Goal: Contribute content: Add original content to the website for others to see

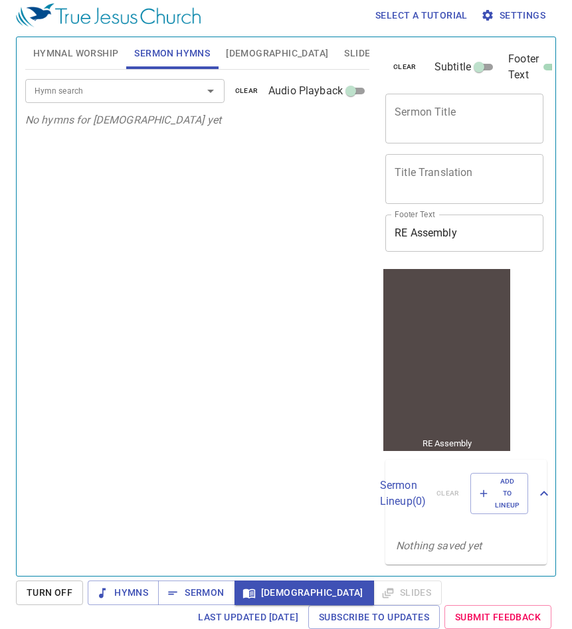
scroll to position [3, 0]
click at [457, 110] on textarea "Sermon Title" at bounding box center [463, 118] width 139 height 25
paste textarea "Tell the story of Jesus 傳耶穌的故事"
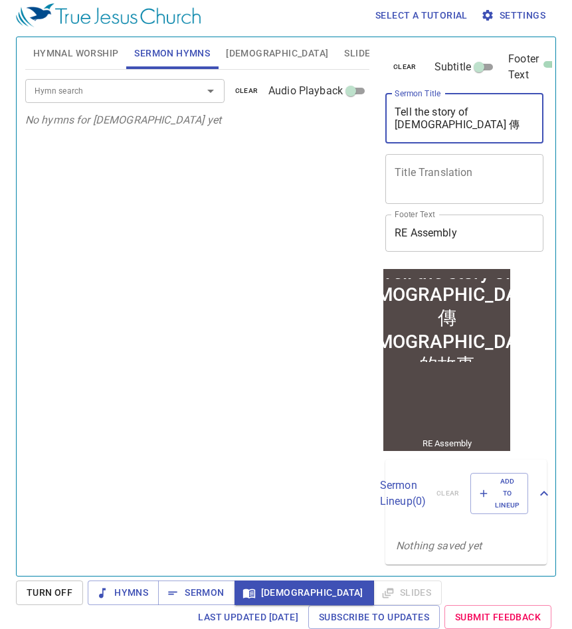
click at [503, 110] on textarea "Tell the story of Jesus 傳耶穌的故事" at bounding box center [463, 118] width 139 height 25
drag, startPoint x: 507, startPoint y: 127, endPoint x: 504, endPoint y: 110, distance: 17.6
click at [504, 110] on textarea "Tell the story of Jesus 傳耶穌的故事" at bounding box center [463, 118] width 139 height 25
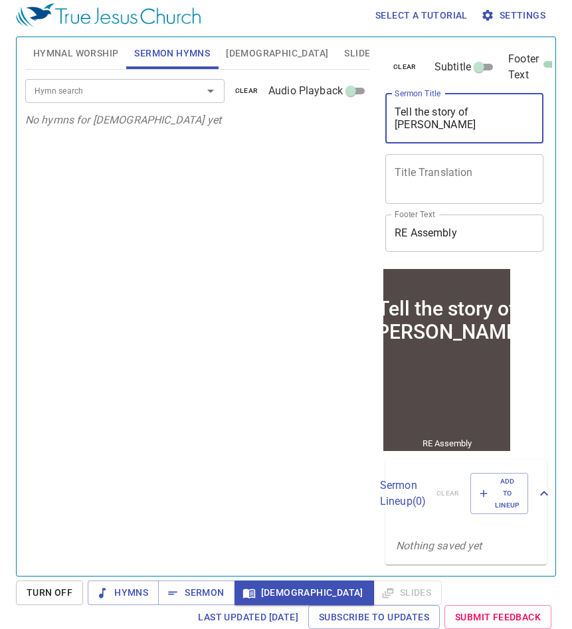
type textarea "Tell the story of [DEMOGRAPHIC_DATA]"
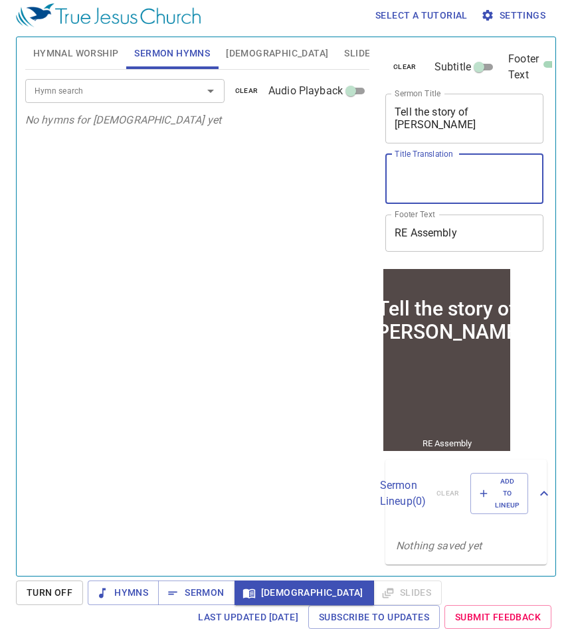
click at [467, 184] on textarea "Title Translation" at bounding box center [463, 178] width 139 height 25
paste textarea "傳[DEMOGRAPHIC_DATA]的故事"
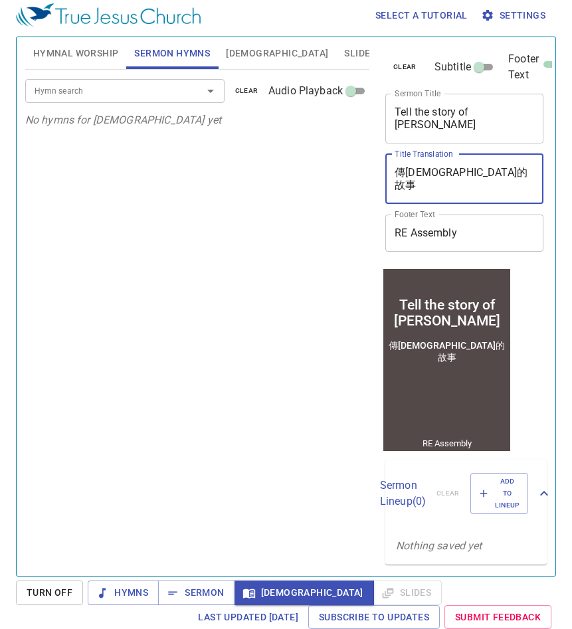
type textarea "傳[DEMOGRAPHIC_DATA]的故事"
click at [100, 93] on input "Hymn search" at bounding box center [105, 90] width 152 height 15
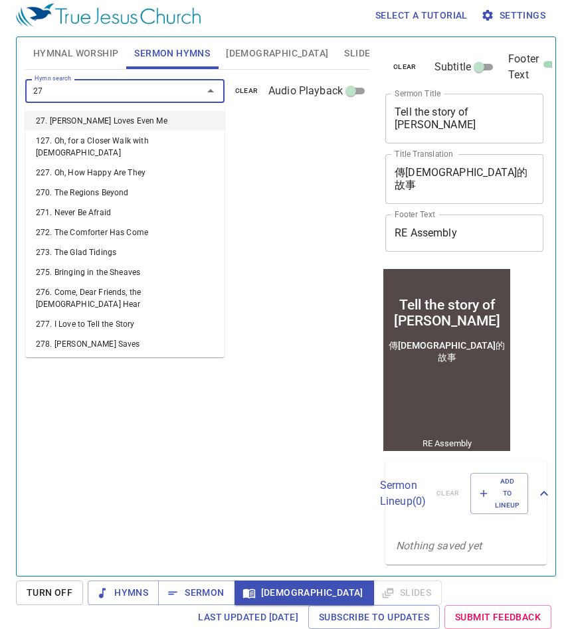
type input "277"
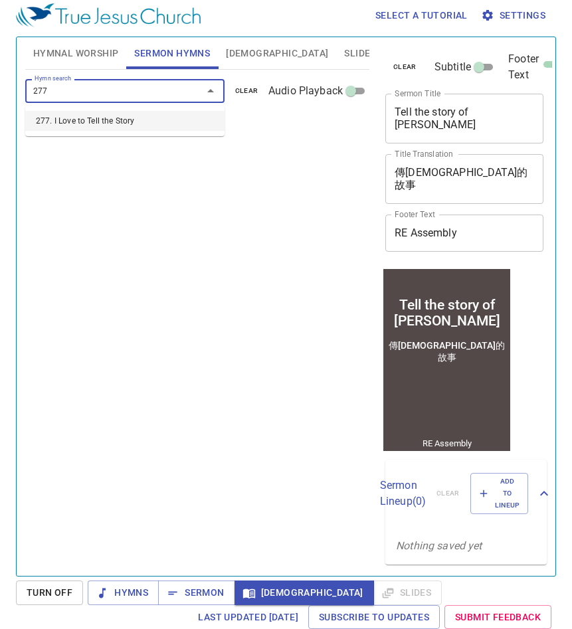
click at [143, 121] on li "277. I Love to Tell the Story" at bounding box center [124, 121] width 199 height 20
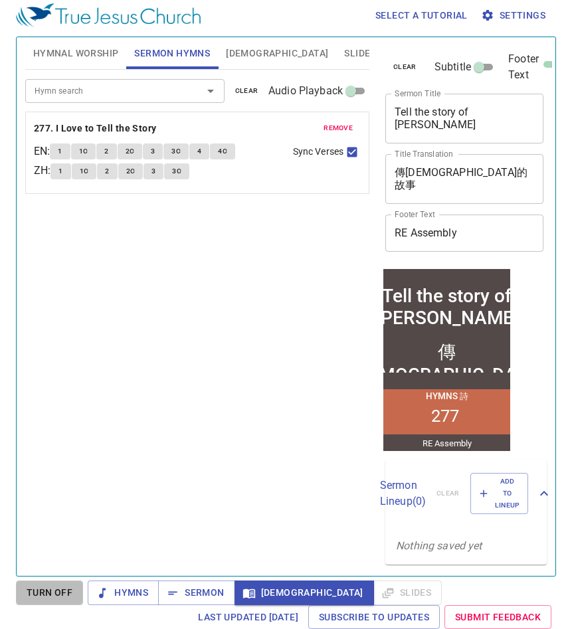
click at [59, 595] on span "Turn Off" at bounding box center [50, 592] width 46 height 17
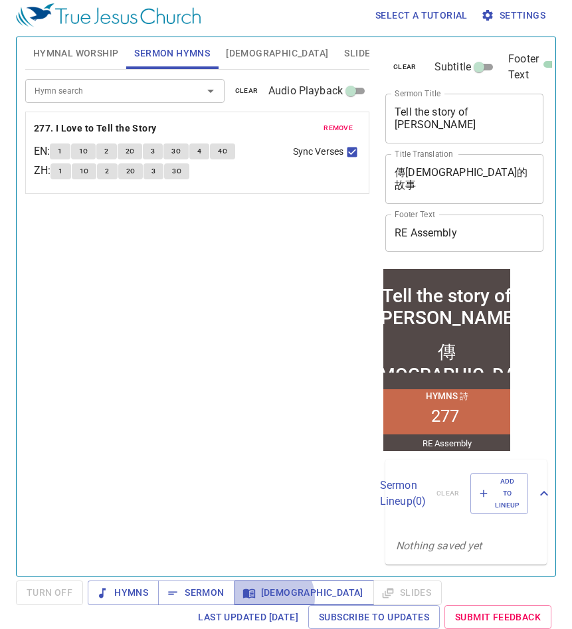
click at [272, 597] on span "Bible" at bounding box center [304, 592] width 118 height 17
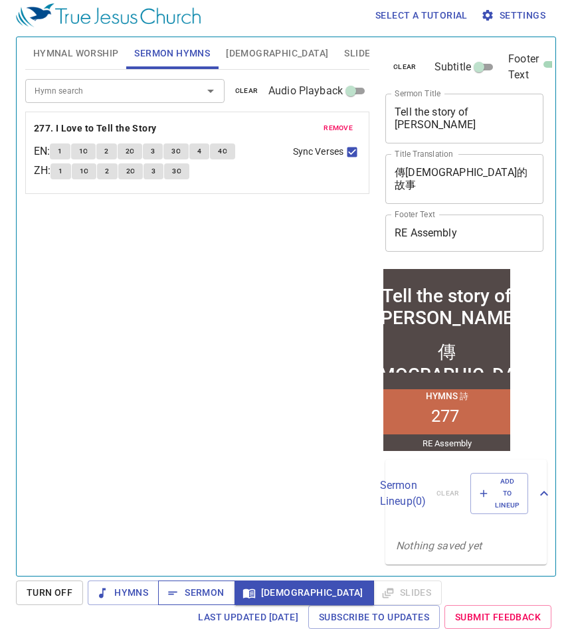
click at [187, 597] on span "Sermon" at bounding box center [196, 592] width 55 height 17
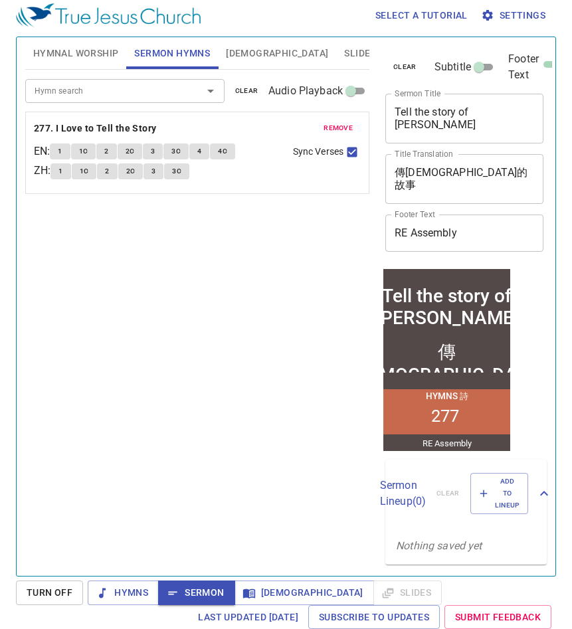
click at [54, 591] on span "Turn Off" at bounding box center [50, 592] width 46 height 17
click at [48, 600] on span "Turn Off" at bounding box center [49, 592] width 67 height 25
click at [183, 588] on span "Sermon" at bounding box center [196, 592] width 55 height 17
click at [206, 313] on div "Hymn search Hymn search clear Audio Playback remove 277. I Love to Tell the Sto…" at bounding box center [197, 317] width 344 height 495
click at [242, 54] on span "Bible" at bounding box center [277, 53] width 102 height 17
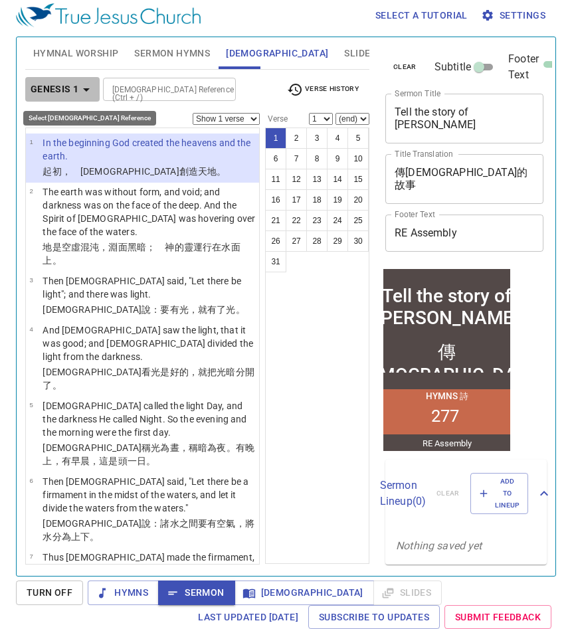
click at [77, 90] on b "Genesis 1" at bounding box center [55, 89] width 48 height 17
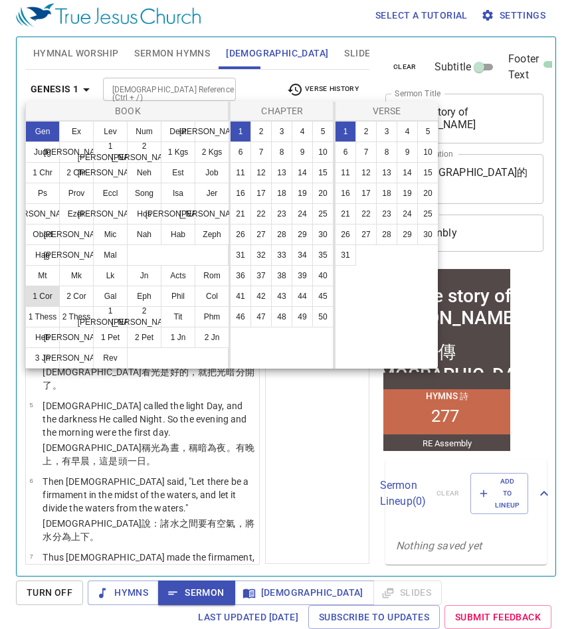
click at [45, 296] on button "1 Cor" at bounding box center [42, 295] width 35 height 21
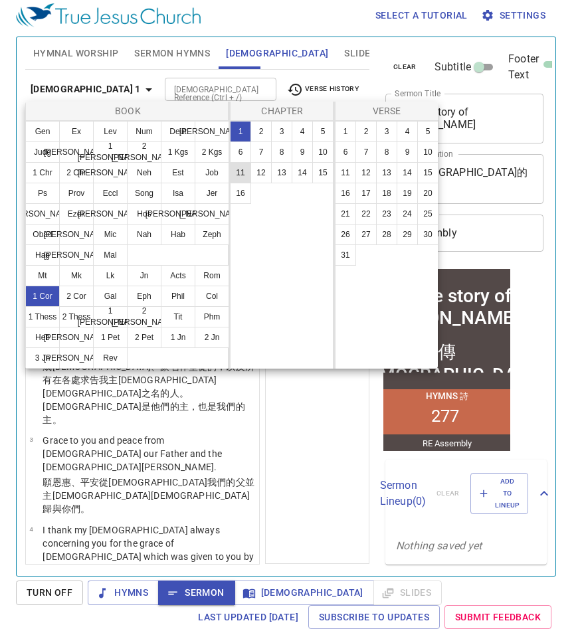
click at [243, 172] on button "11" at bounding box center [240, 172] width 21 height 21
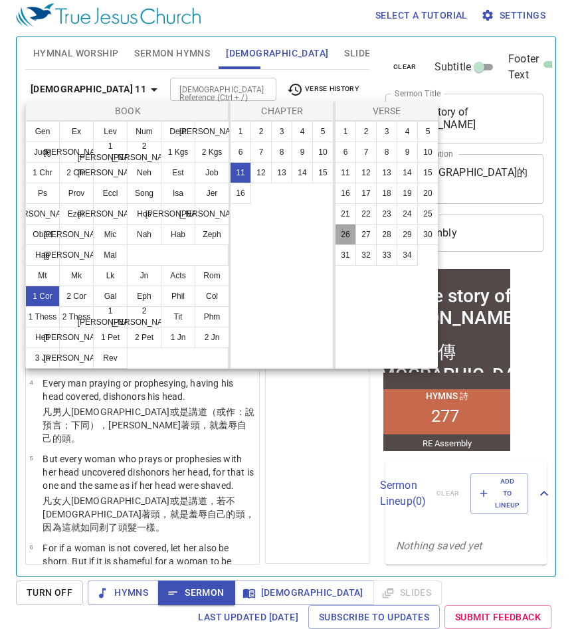
click at [349, 235] on button "26" at bounding box center [345, 234] width 21 height 21
select select "26"
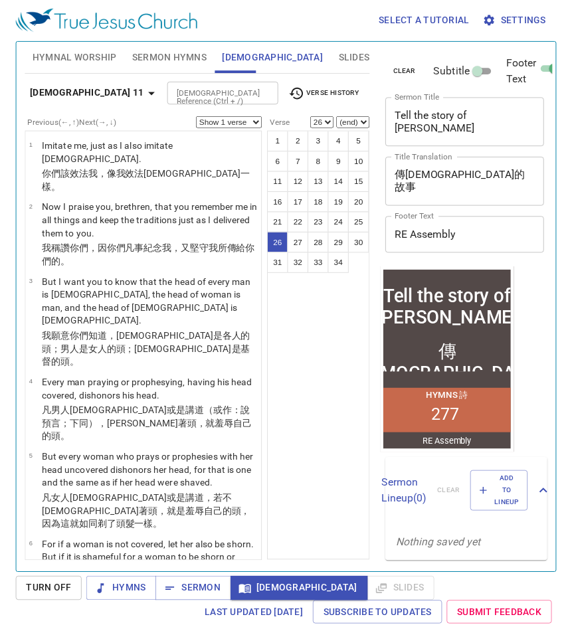
scroll to position [1665, 0]
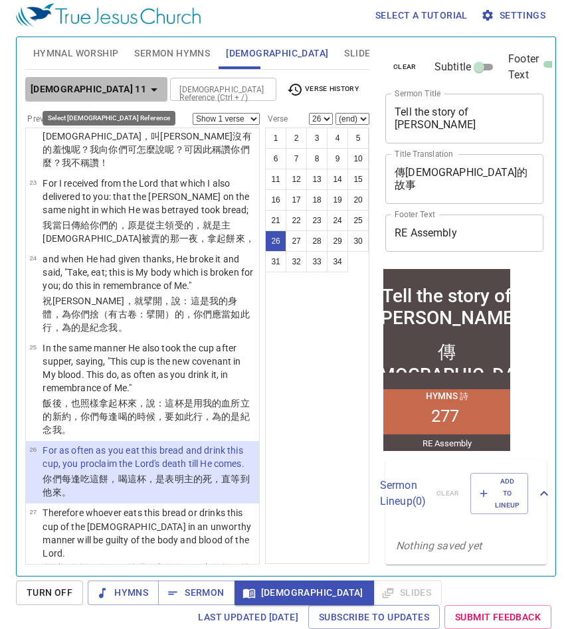
click at [110, 91] on b "1 Corinthians 11" at bounding box center [89, 89] width 116 height 17
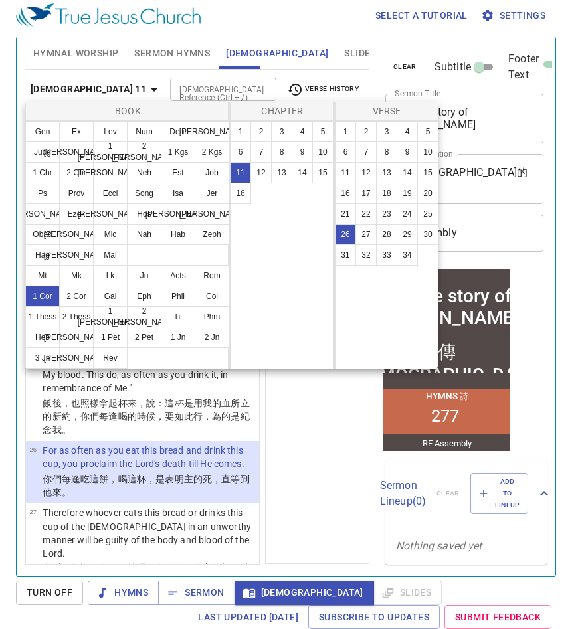
click at [333, 452] on div at bounding box center [291, 314] width 582 height 629
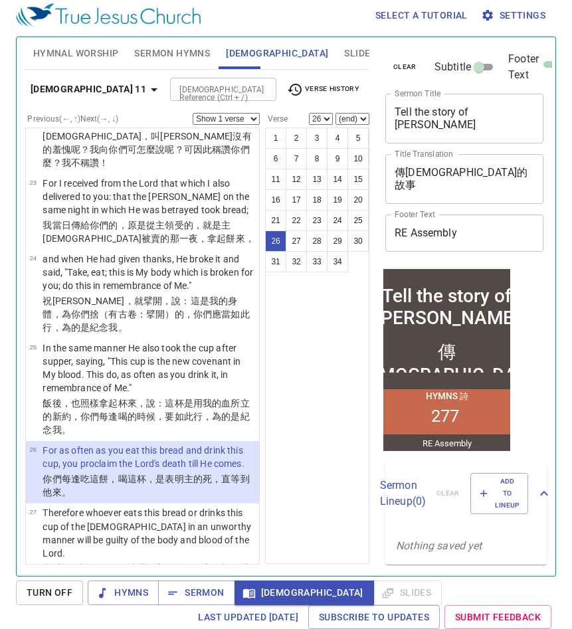
click at [333, 452] on div "Book Gen Ex Lev Num Deut Josh Judg Ruth 1 Sam 2 Sam 1 Kgs 2 Kgs 1 Chr 2 Chr Ezr…" at bounding box center [286, 314] width 572 height 629
click at [434, 112] on textarea "Tell the story of [DEMOGRAPHIC_DATA]" at bounding box center [463, 118] width 139 height 25
type textarea "Tell the Story of Jesus"
click at [264, 592] on span "Bible" at bounding box center [304, 592] width 118 height 17
click at [206, 598] on span "Sermon" at bounding box center [196, 592] width 55 height 17
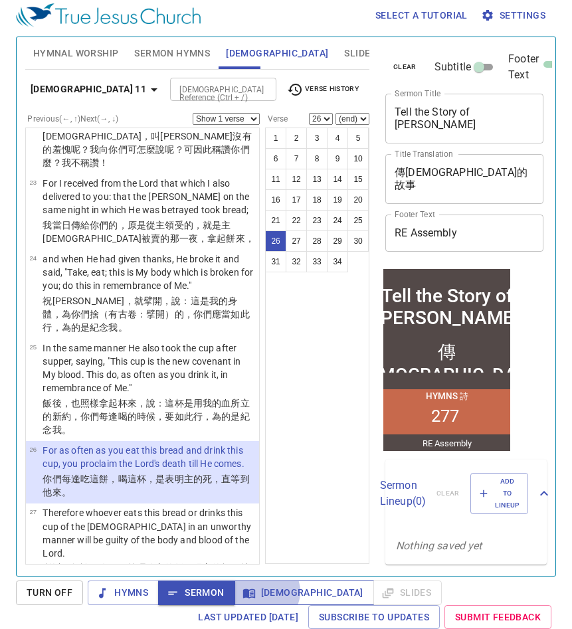
click at [264, 591] on span "Bible" at bounding box center [304, 592] width 118 height 17
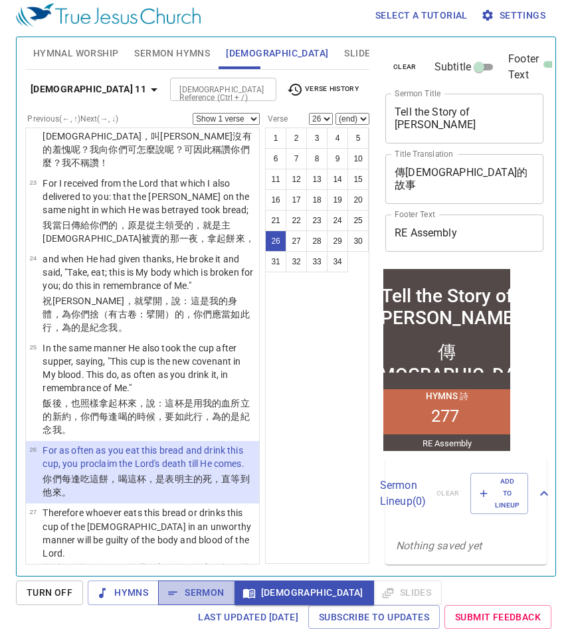
click at [193, 594] on span "Sermon" at bounding box center [196, 592] width 55 height 17
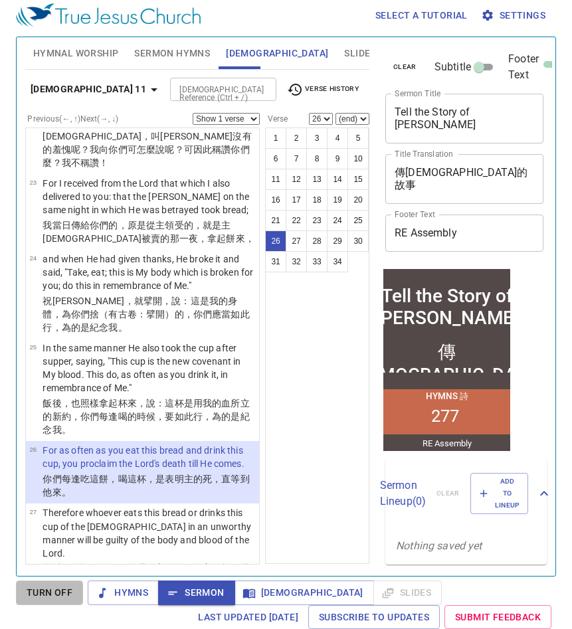
click at [46, 595] on span "Turn Off" at bounding box center [50, 592] width 46 height 17
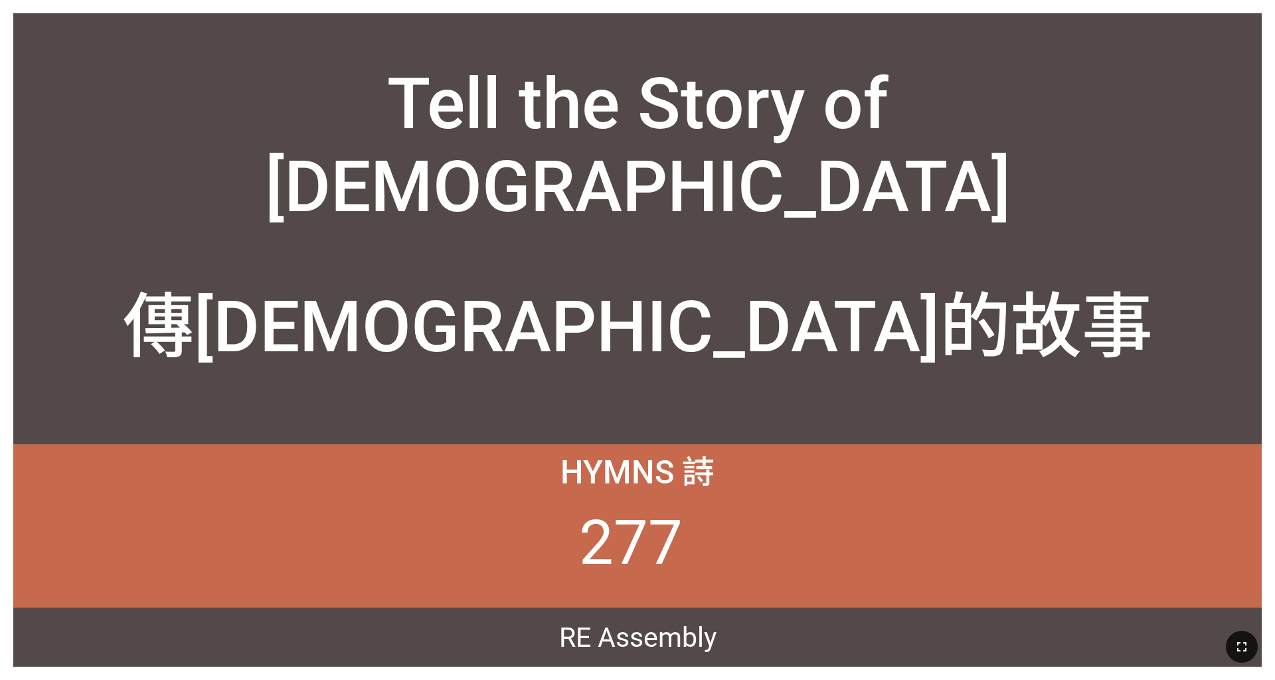
click at [1242, 642] on icon "button" at bounding box center [1241, 647] width 16 height 16
